Goal: Check status: Check status

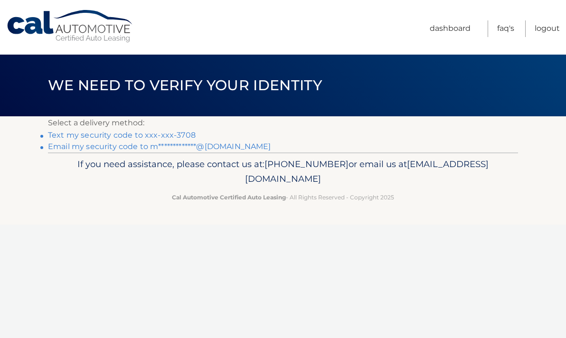
click at [190, 148] on link "**********" at bounding box center [159, 146] width 223 height 9
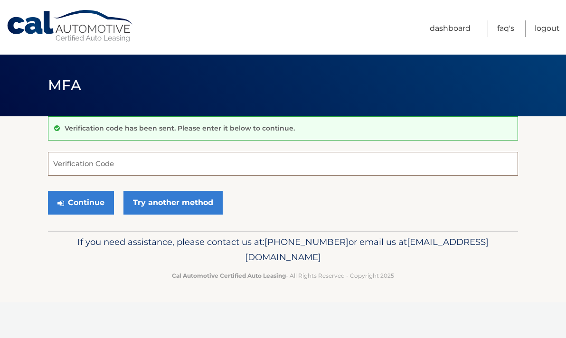
click at [244, 158] on input "Verification Code" at bounding box center [283, 164] width 470 height 24
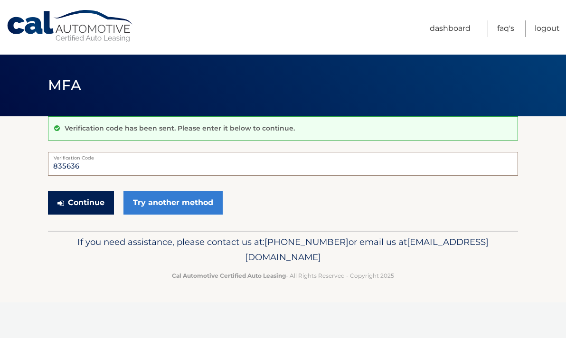
type input "835636"
click at [66, 197] on button "Continue" at bounding box center [81, 203] width 66 height 24
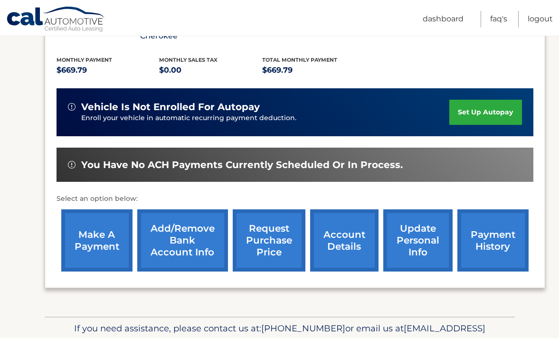
scroll to position [202, 0]
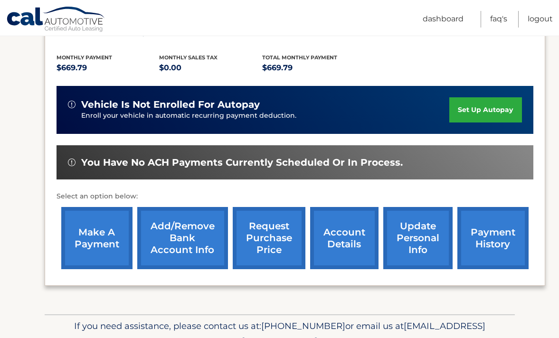
click at [474, 234] on link "payment history" at bounding box center [492, 238] width 71 height 62
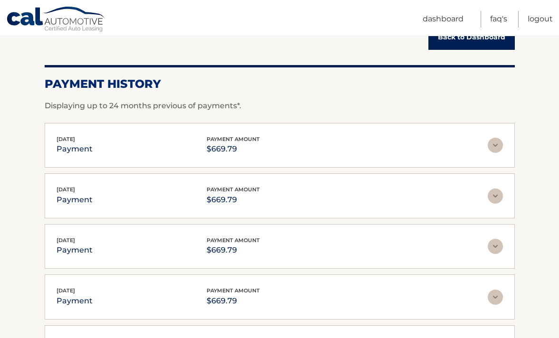
scroll to position [135, 0]
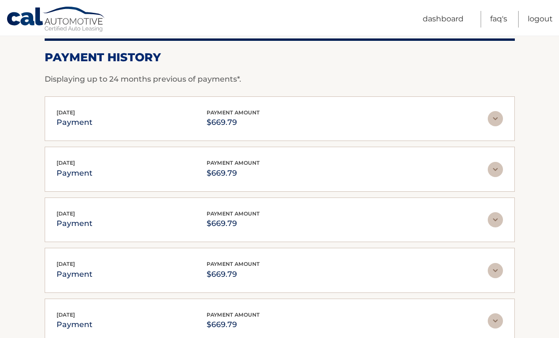
click at [497, 119] on img at bounding box center [495, 118] width 15 height 15
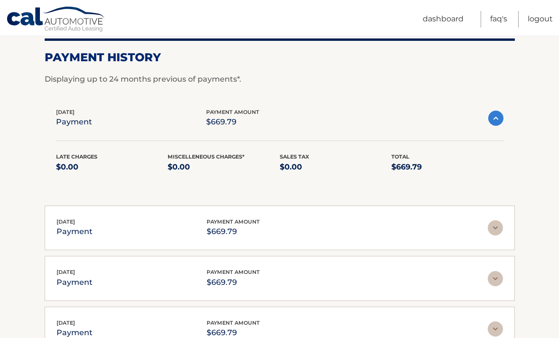
click at [497, 119] on img at bounding box center [495, 118] width 15 height 15
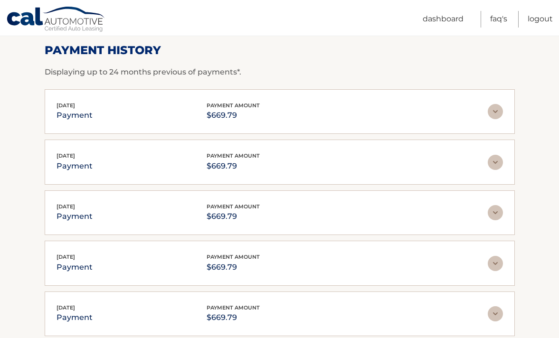
scroll to position [144, 0]
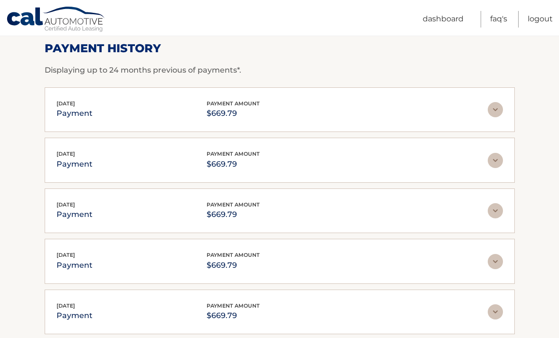
click at [30, 189] on section "Account Details | #44455540422 Back to Dashboard Payment History Displaying up …" at bounding box center [279, 190] width 559 height 436
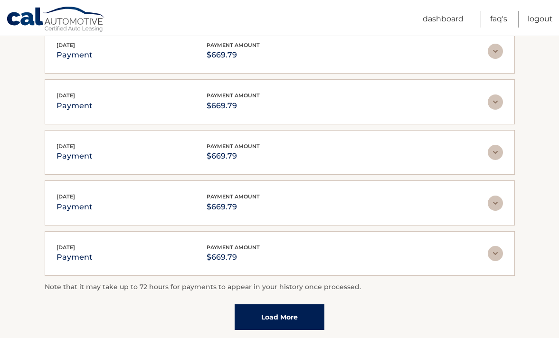
scroll to position [220, 0]
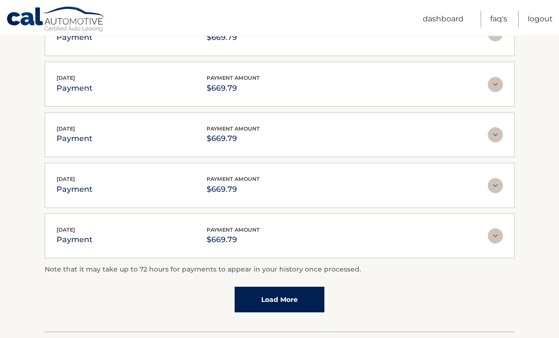
click at [309, 293] on link "Load More" at bounding box center [280, 300] width 90 height 26
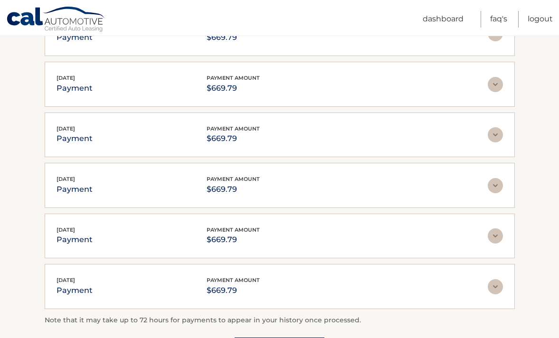
click at [509, 181] on div "Jun 03, 2025 payment payment amount $669.79 Late Charges $0.00 Miscelleneous Ch…" at bounding box center [280, 185] width 470 height 45
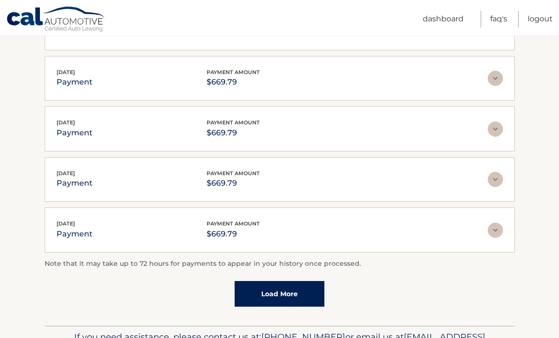
scroll to position [277, 0]
click at [279, 294] on link "Load More" at bounding box center [280, 294] width 90 height 26
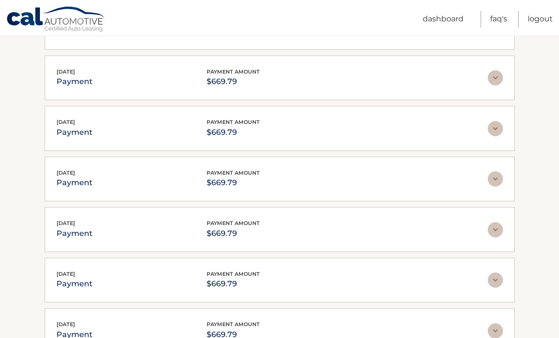
click at [535, 160] on section "Account Details | #44455540422 Back to Dashboard Payment History Displaying up …" at bounding box center [279, 209] width 559 height 740
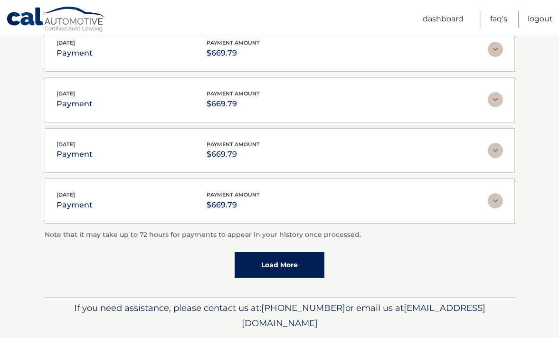
scroll to position [561, 0]
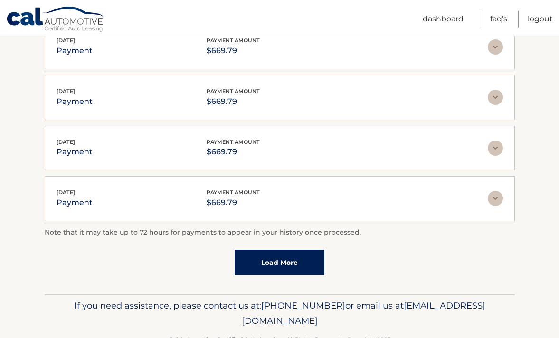
click at [275, 257] on link "Load More" at bounding box center [280, 263] width 90 height 26
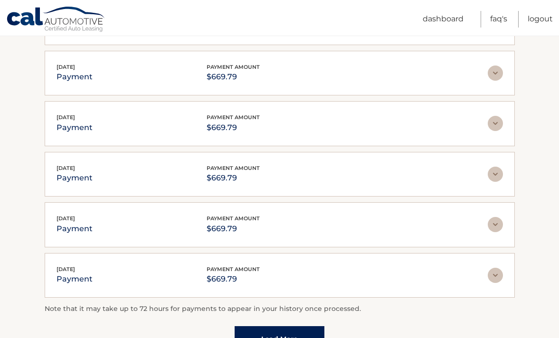
scroll to position [746, 0]
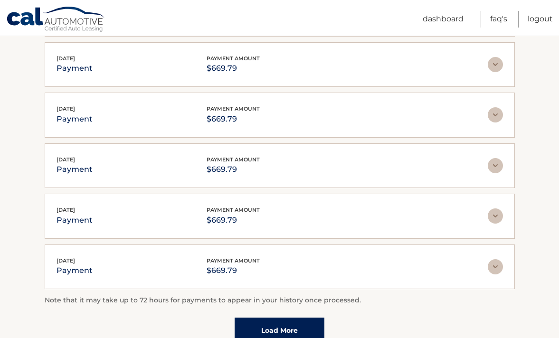
click at [266, 327] on link "Load More" at bounding box center [280, 331] width 90 height 26
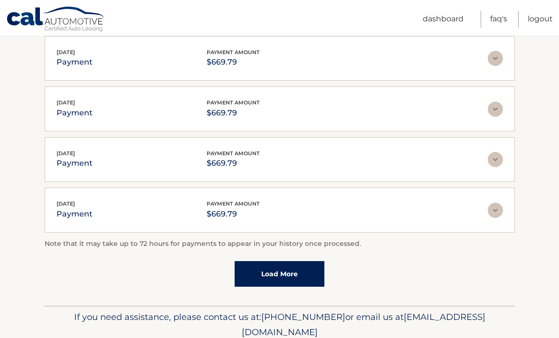
scroll to position [1053, 0]
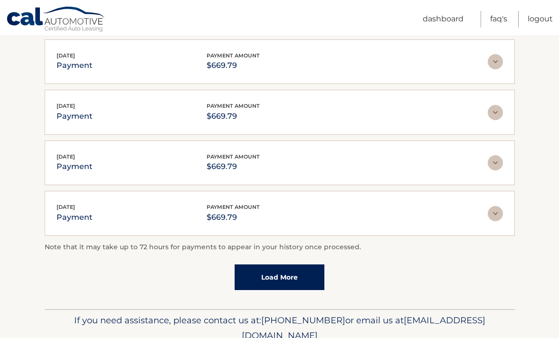
click at [280, 277] on link "Load More" at bounding box center [280, 278] width 90 height 26
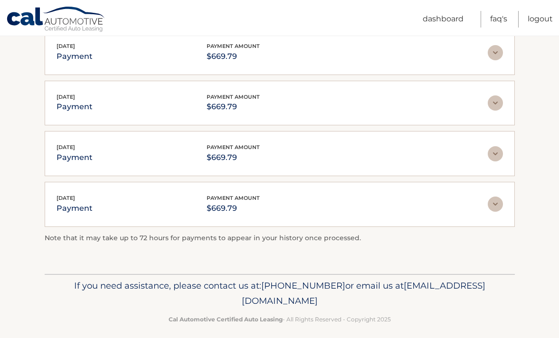
scroll to position [1216, 0]
